Goal: Task Accomplishment & Management: Complete application form

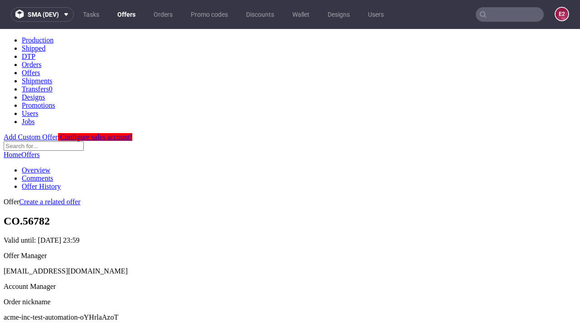
scroll to position [90, 0]
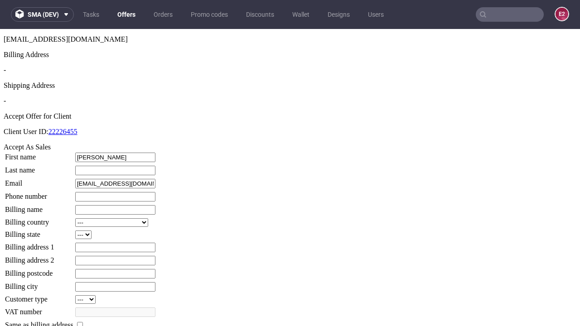
type input "[PERSON_NAME]"
type input "1509813888"
type input "[PERSON_NAME].[PERSON_NAME]"
select select "13"
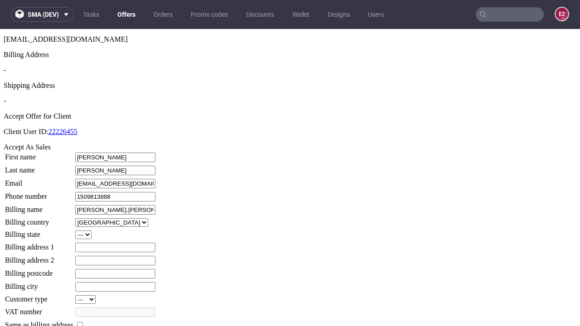
select select "132"
type input "[PERSON_NAME].[PERSON_NAME]"
type input "14 [PERSON_NAME]"
type input "ZV6 9BZ"
type input "High [PERSON_NAME]"
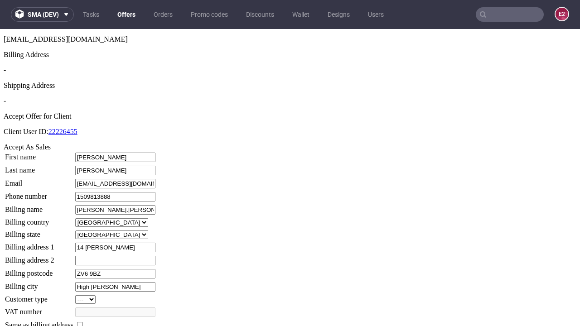
click at [83, 322] on input "checkbox" at bounding box center [80, 325] width 6 height 6
checkbox input "true"
type input "[PERSON_NAME].[PERSON_NAME]"
select select "13"
type input "14 [PERSON_NAME]"
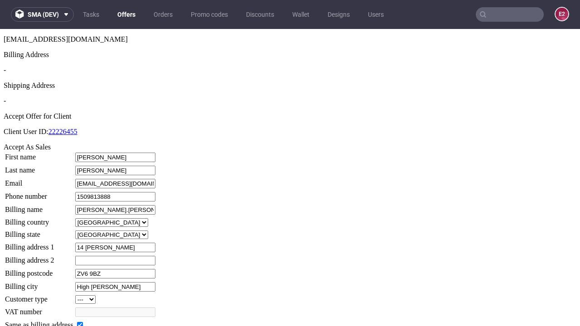
type input "ZV6 9BZ"
type input "High [PERSON_NAME]"
